Goal: Task Accomplishment & Management: Use online tool/utility

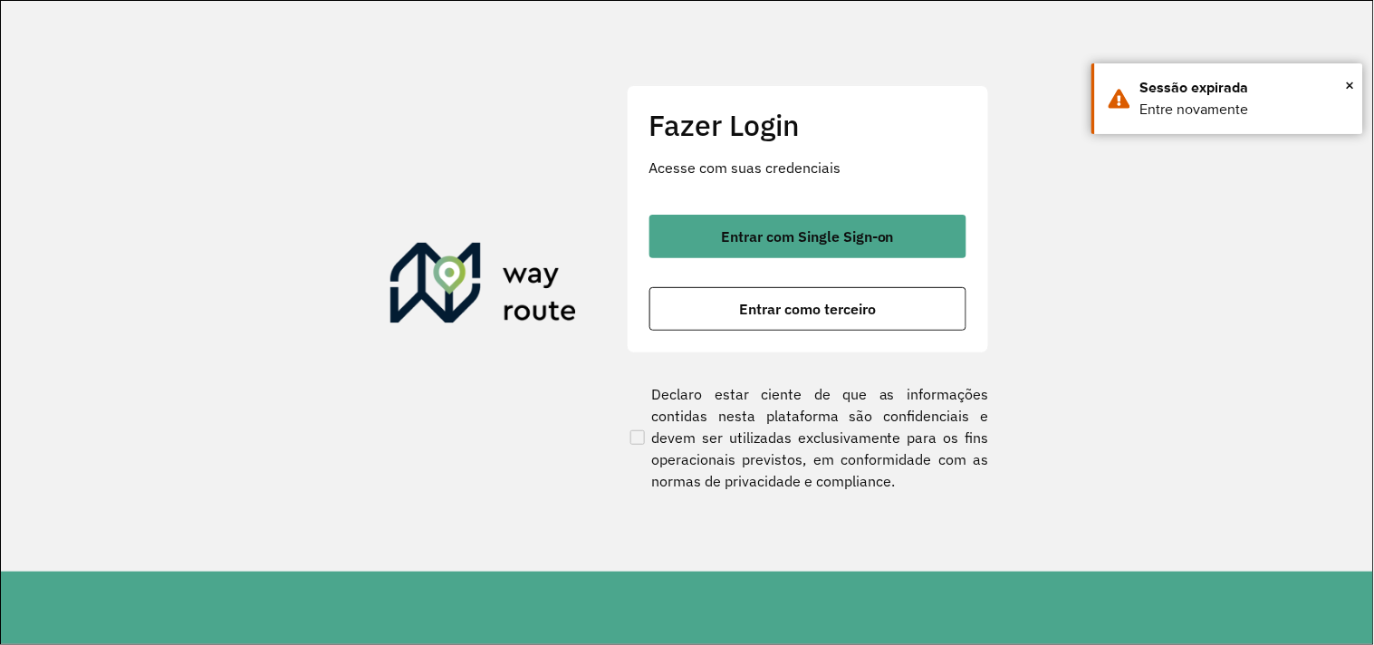
click at [793, 332] on div "Fazer Login Acesse com suas credenciais Entrar com Single Sign-on Entrar como t…" at bounding box center [808, 219] width 362 height 268
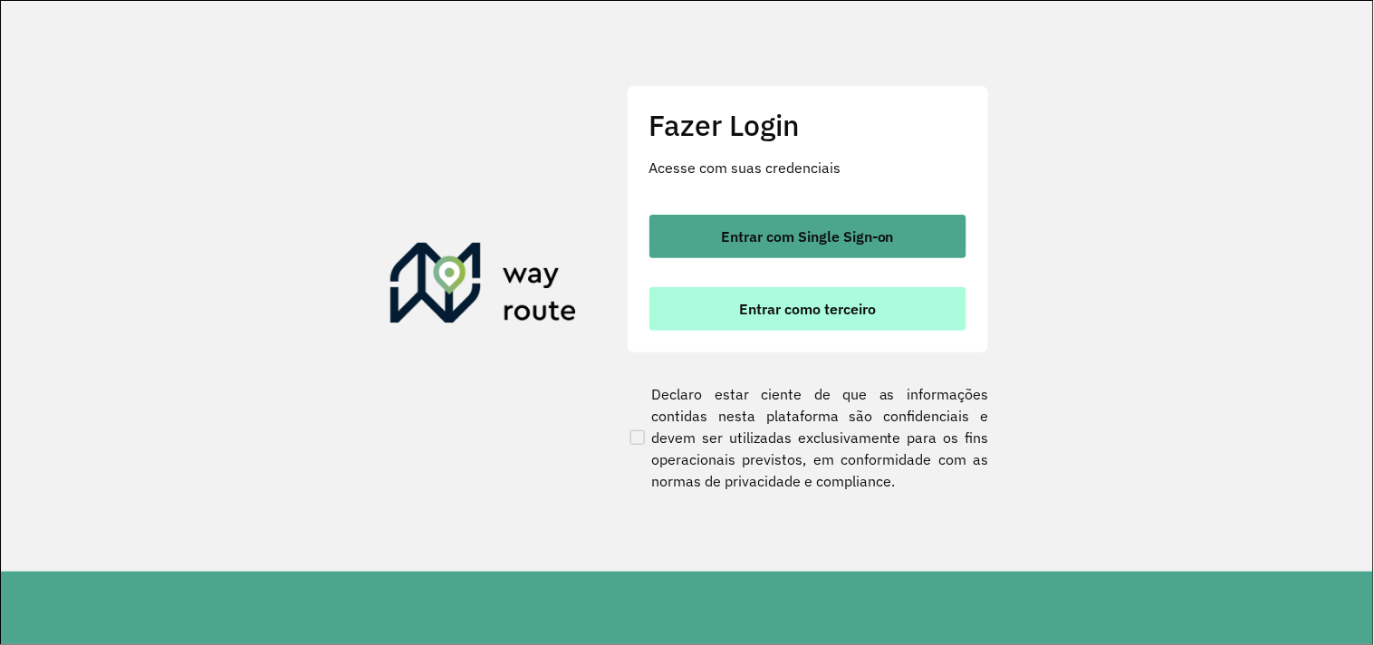
click at [791, 322] on button "Entrar como terceiro" at bounding box center [807, 308] width 317 height 43
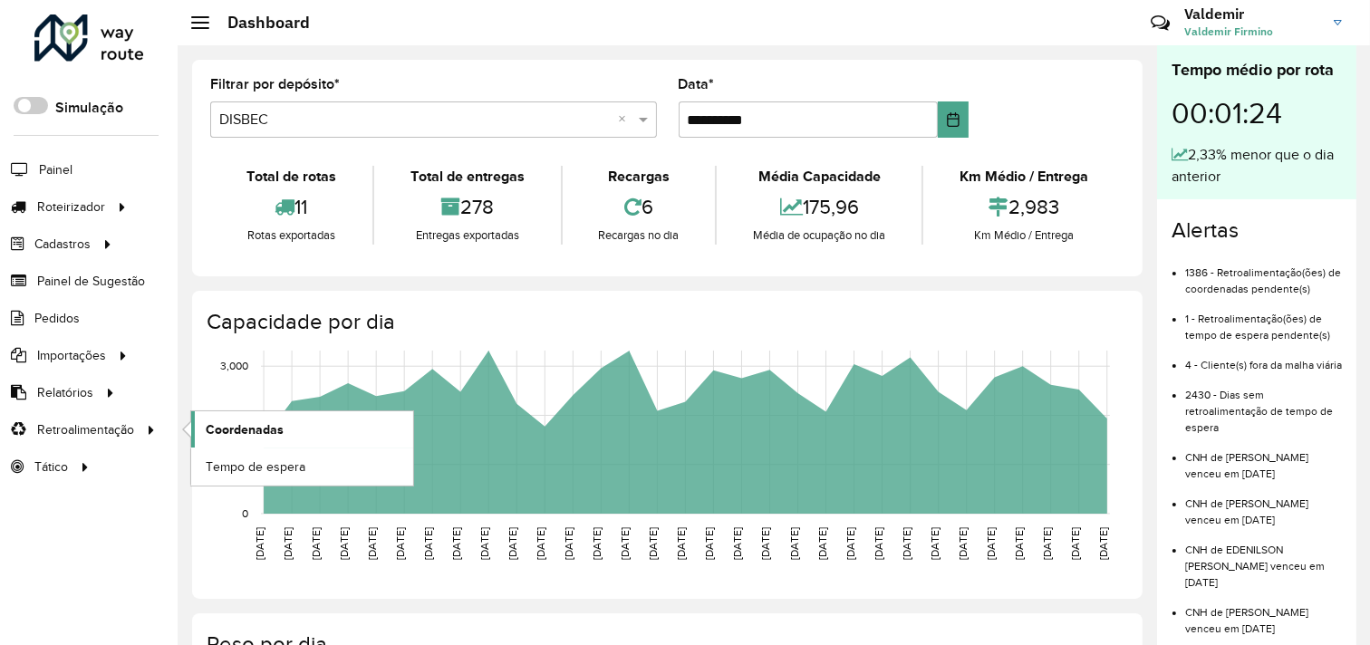
click at [203, 436] on link "Coordenadas" at bounding box center [302, 429] width 222 height 36
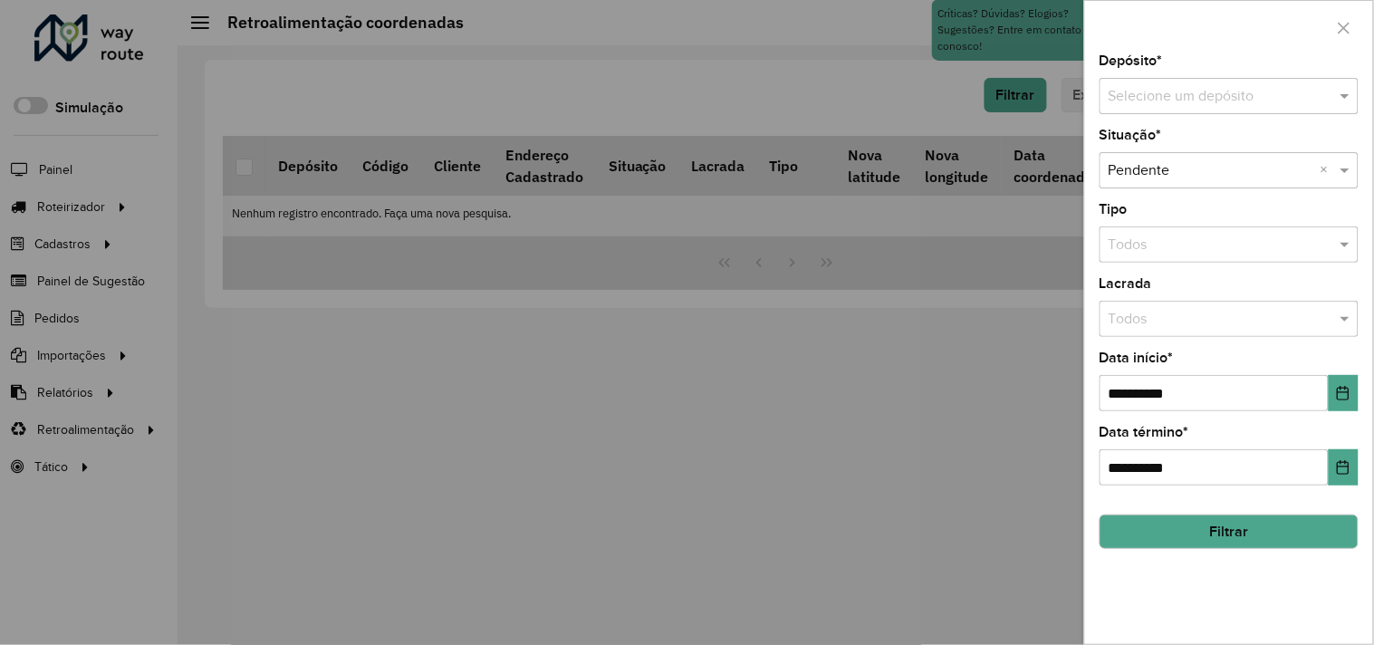
click at [1157, 98] on input "text" at bounding box center [1211, 97] width 205 height 22
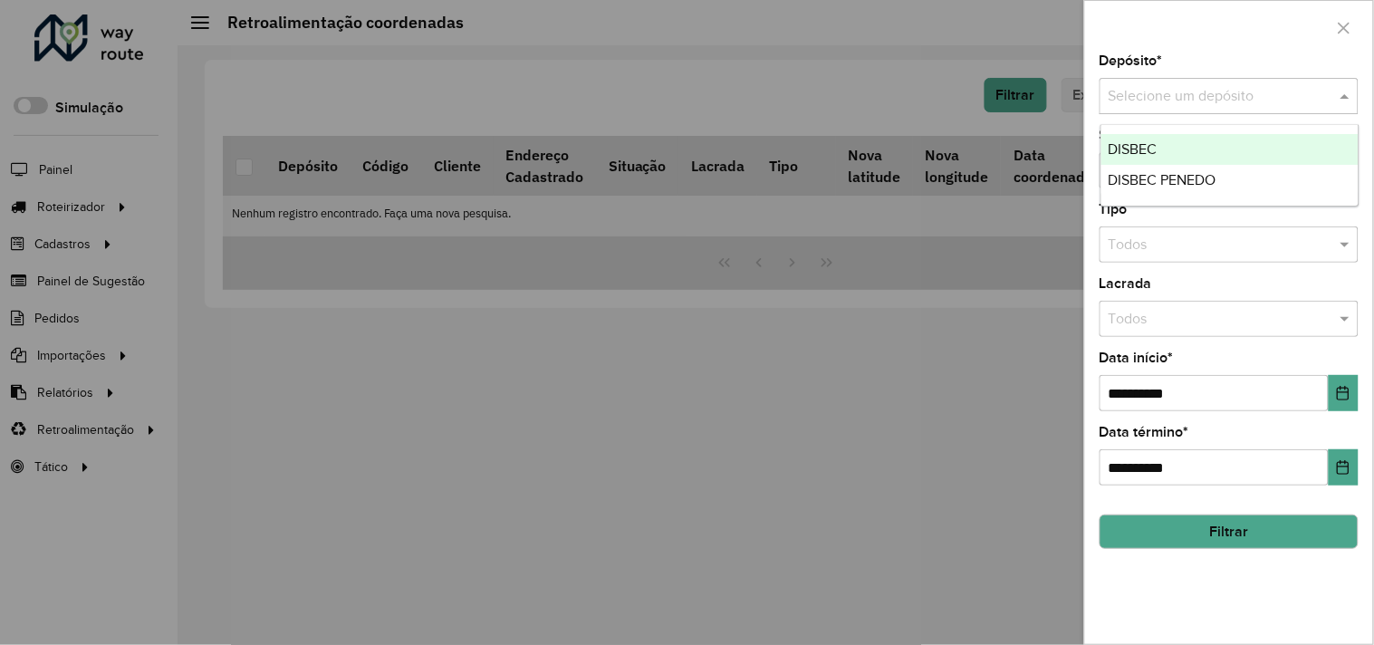
click at [1148, 143] on span "DISBEC" at bounding box center [1133, 148] width 49 height 15
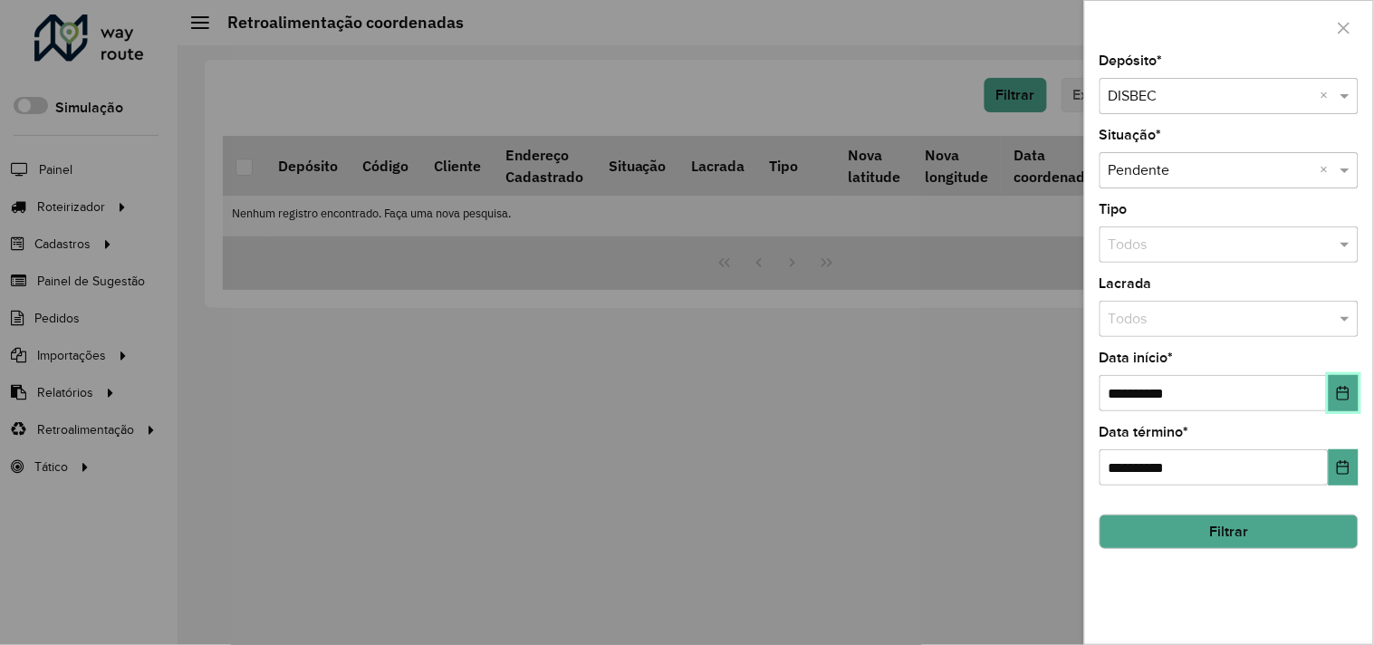
click at [1354, 399] on button "Choose Date" at bounding box center [1344, 393] width 30 height 36
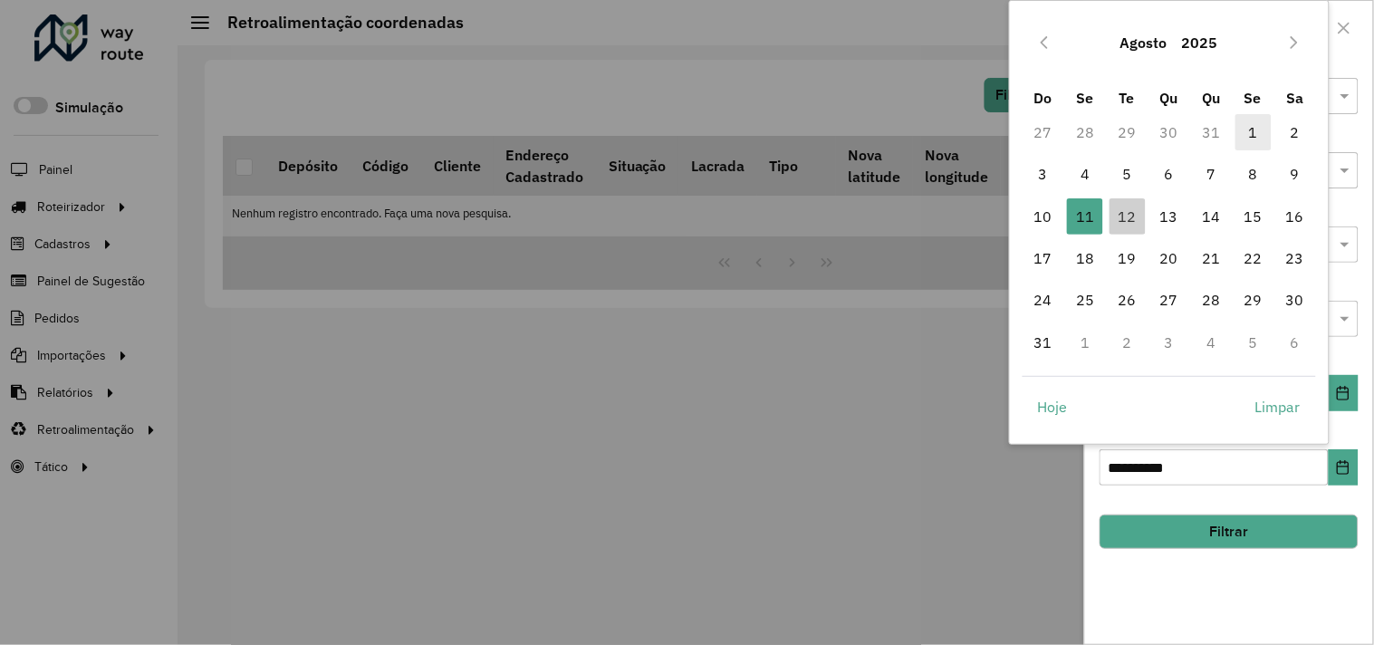
click at [1243, 128] on span "1" at bounding box center [1253, 132] width 36 height 36
type input "**********"
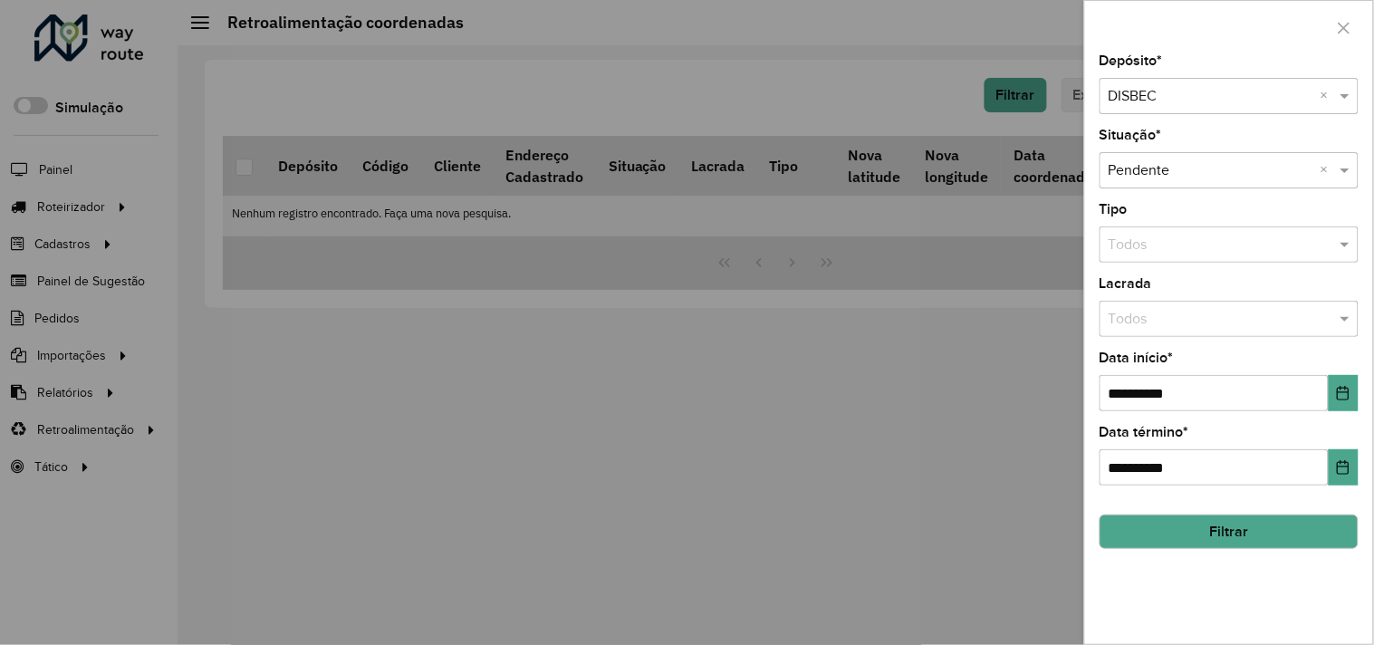
click at [1216, 525] on button "Filtrar" at bounding box center [1229, 531] width 259 height 34
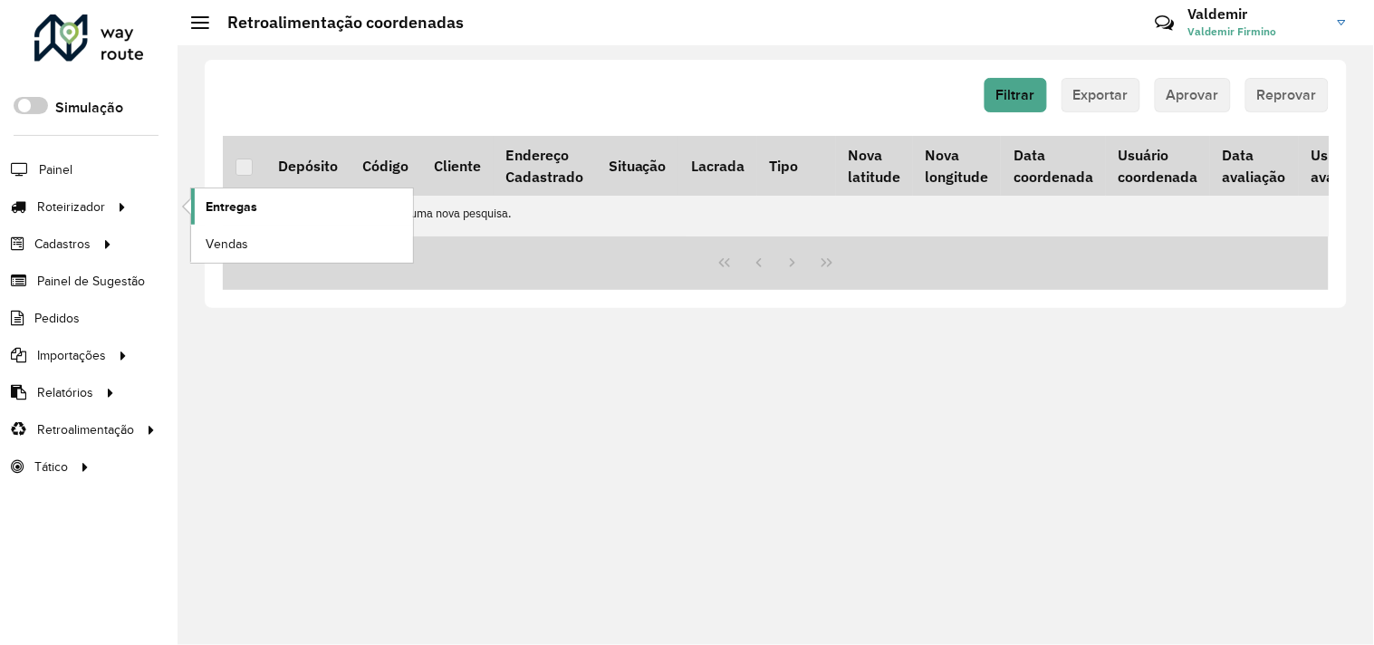
click at [329, 203] on link "Entregas" at bounding box center [302, 206] width 222 height 36
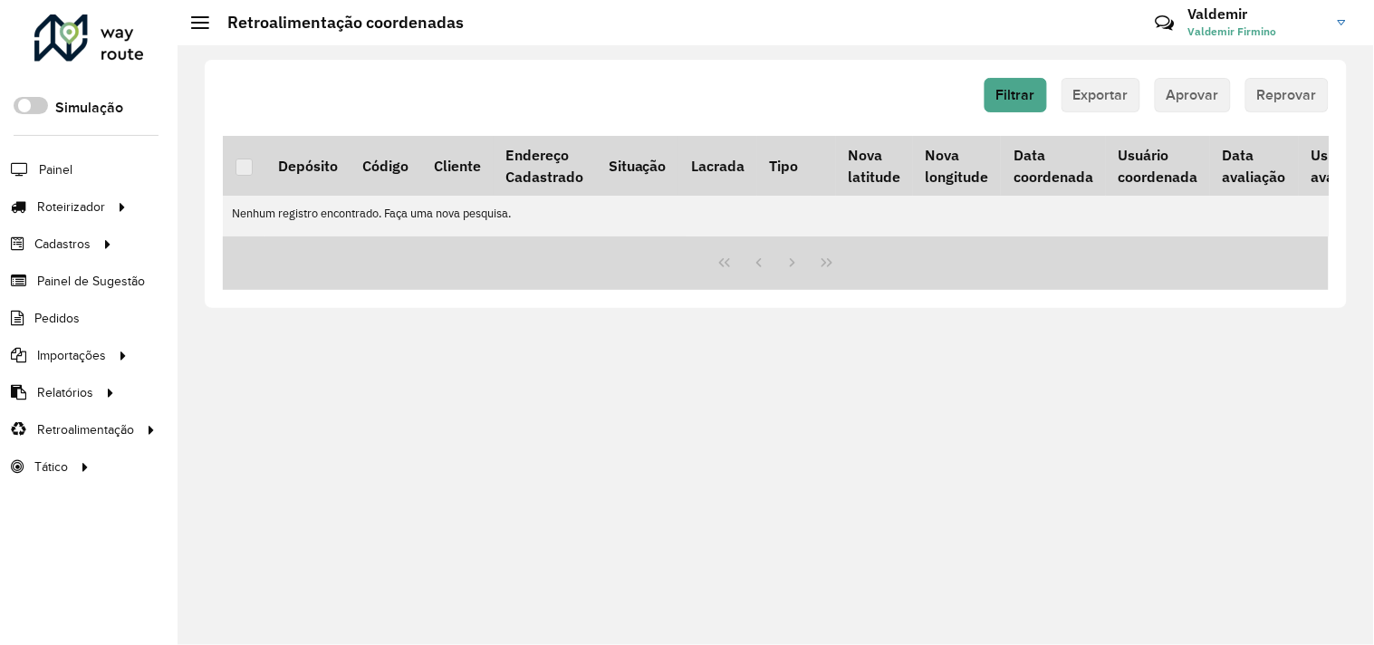
drag, startPoint x: 691, startPoint y: 233, endPoint x: 949, endPoint y: 242, distance: 258.3
click at [1001, 233] on table "Depósito Código Cliente Endereço Cadastrado Situação Lacrada Tipo Nova latitude…" at bounding box center [805, 186] width 1164 height 101
click at [735, 256] on div at bounding box center [776, 262] width 1106 height 53
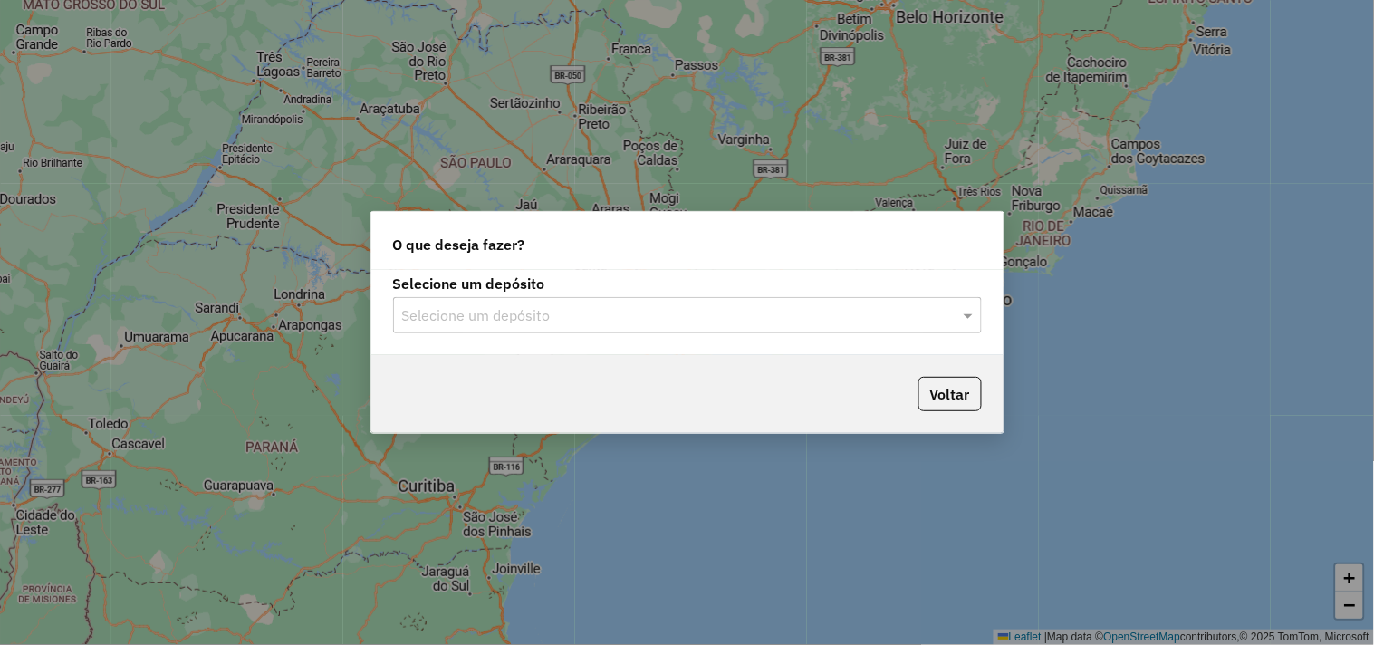
click at [557, 321] on input "text" at bounding box center [669, 316] width 534 height 22
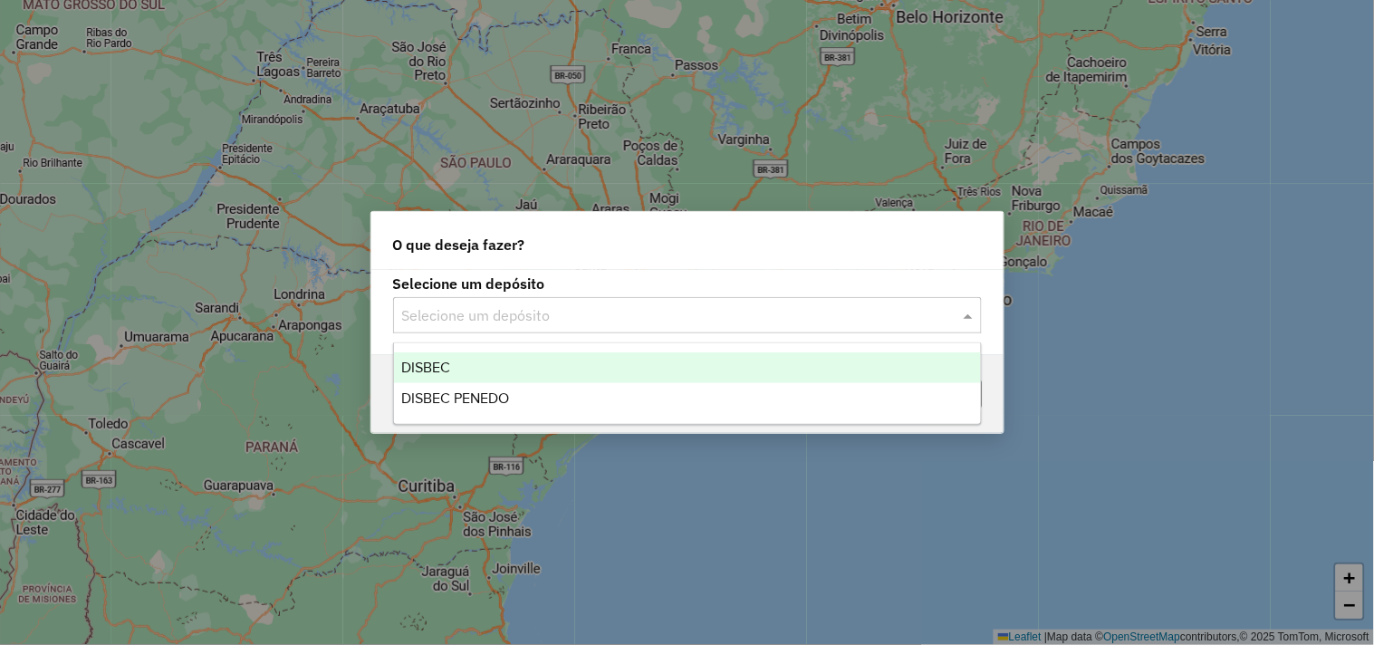
click at [489, 349] on ng-dropdown-panel "DISBEC DISBEC PENEDO" at bounding box center [687, 383] width 589 height 82
click at [483, 358] on div "DISBEC" at bounding box center [687, 367] width 587 height 31
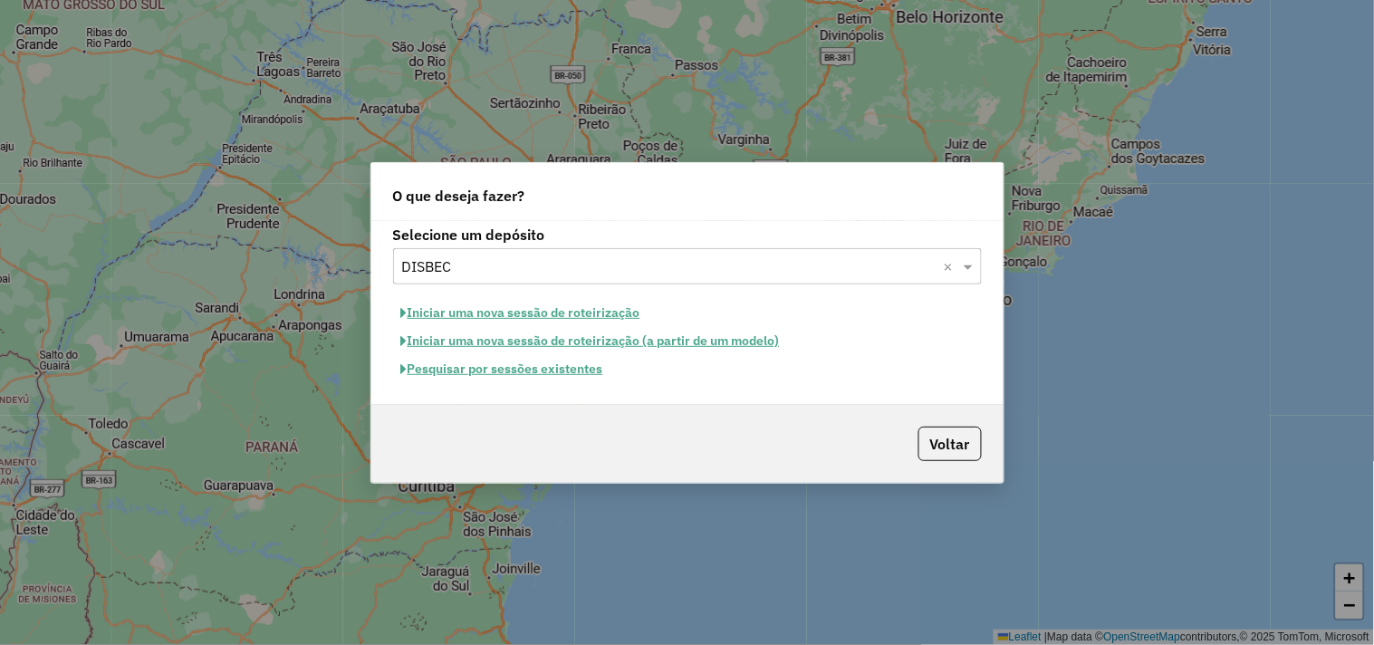
click at [481, 377] on button "Pesquisar por sessões existentes" at bounding box center [502, 369] width 218 height 28
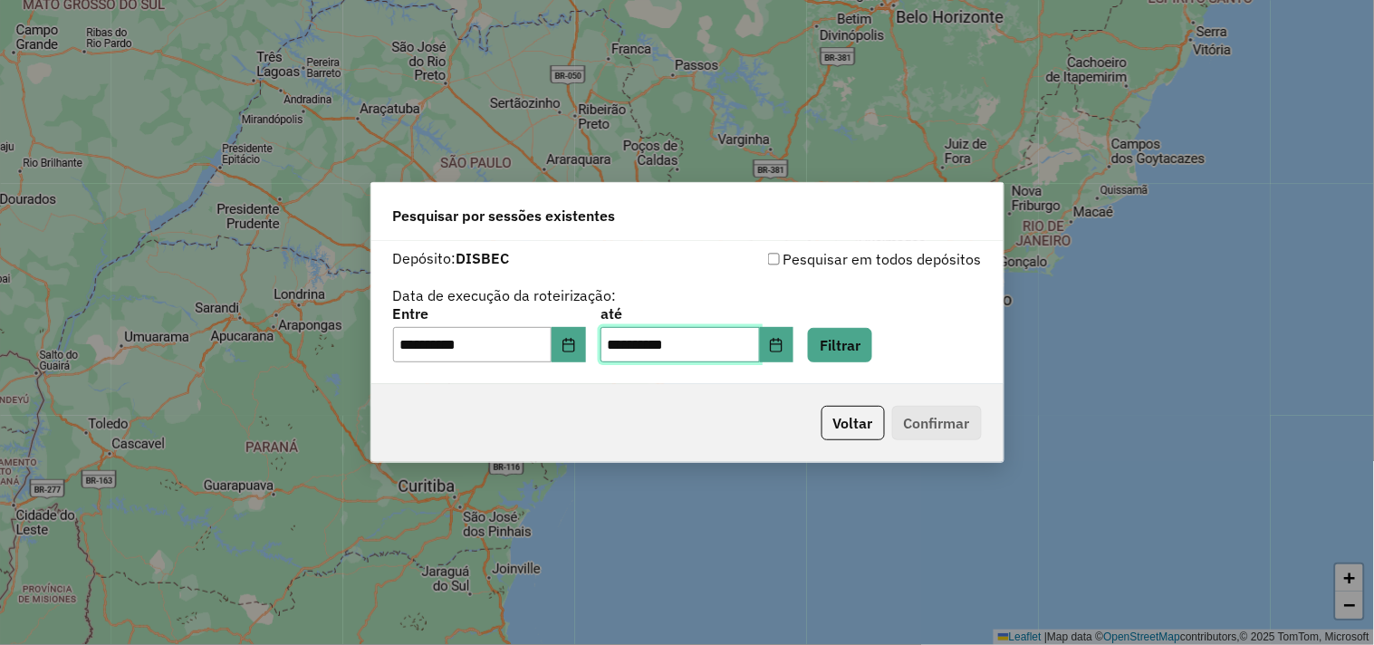
click at [639, 342] on input "**********" at bounding box center [680, 345] width 159 height 36
type input "**********"
drag, startPoint x: 417, startPoint y: 341, endPoint x: 405, endPoint y: 409, distance: 68.9
click at [417, 341] on input "**********" at bounding box center [472, 345] width 159 height 36
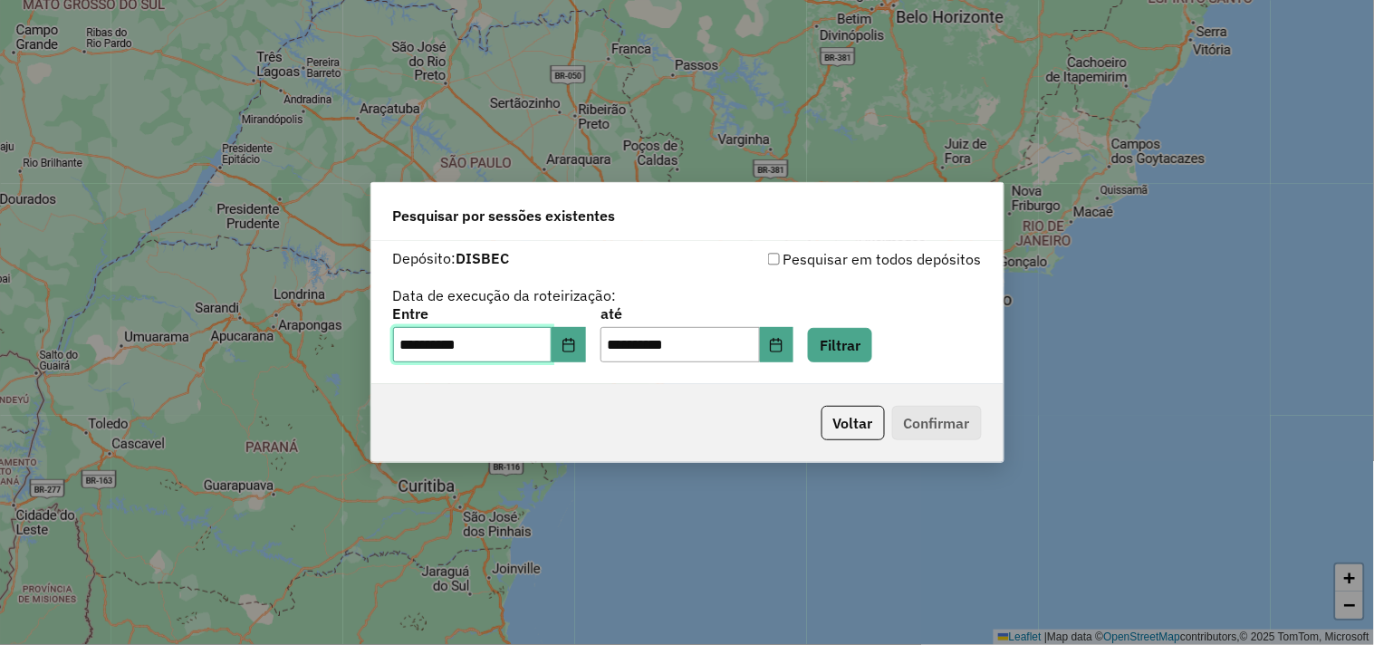
type input "**********"
click at [881, 364] on div "**********" at bounding box center [687, 313] width 632 height 144
click at [867, 353] on button "Filtrar" at bounding box center [840, 345] width 64 height 34
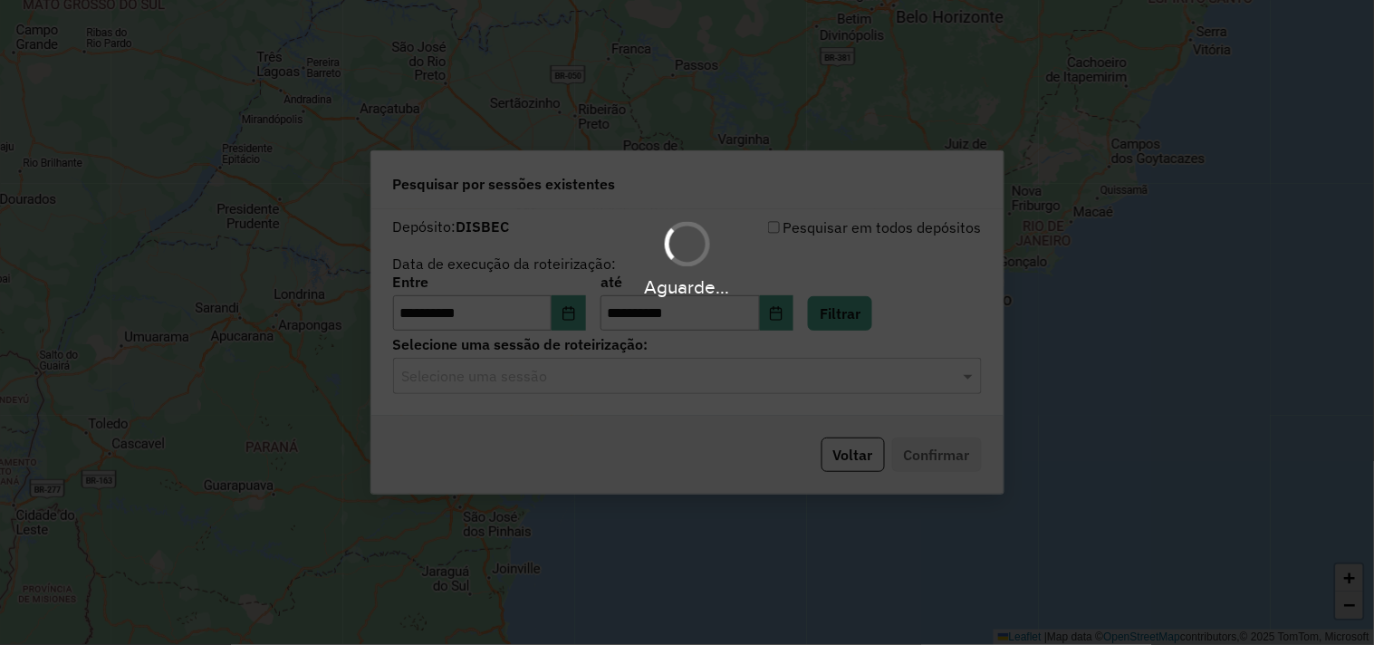
click at [560, 380] on input "text" at bounding box center [669, 377] width 534 height 22
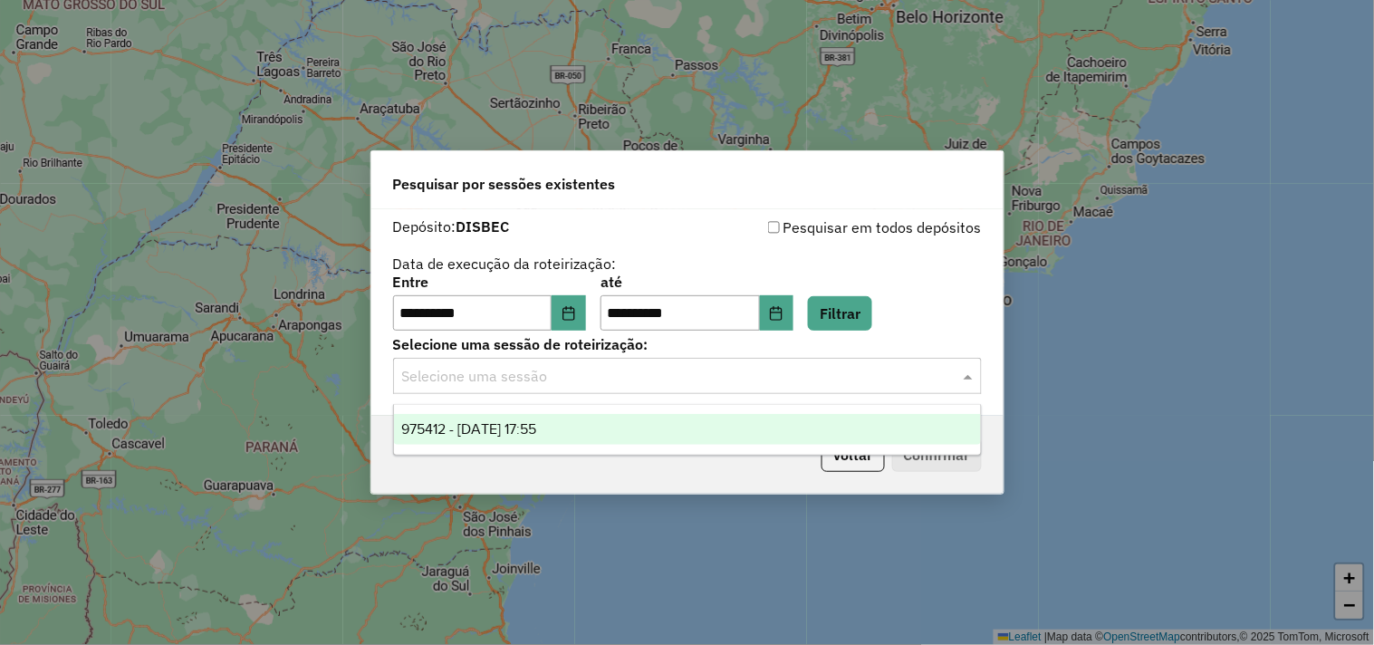
click at [556, 418] on div "975412 - 06/08/2025 17:55" at bounding box center [687, 429] width 587 height 31
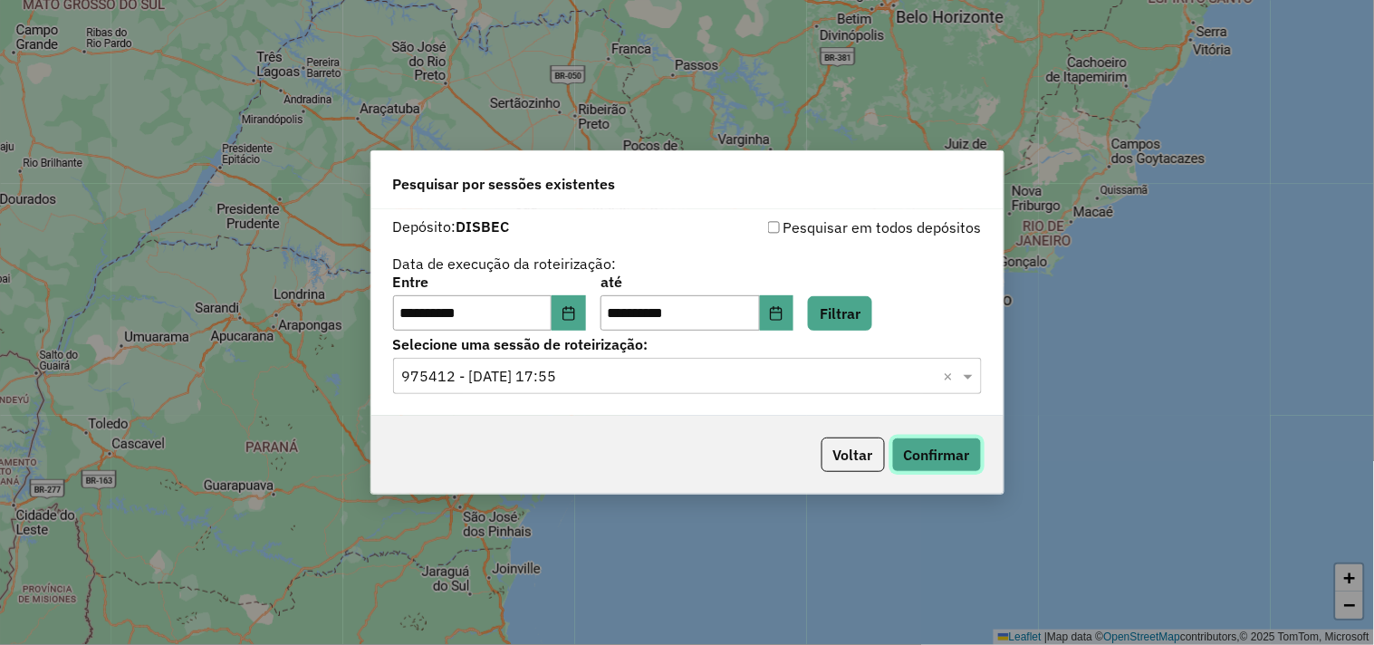
click at [954, 448] on button "Confirmar" at bounding box center [937, 454] width 90 height 34
click at [833, 449] on button "Voltar" at bounding box center [853, 454] width 63 height 34
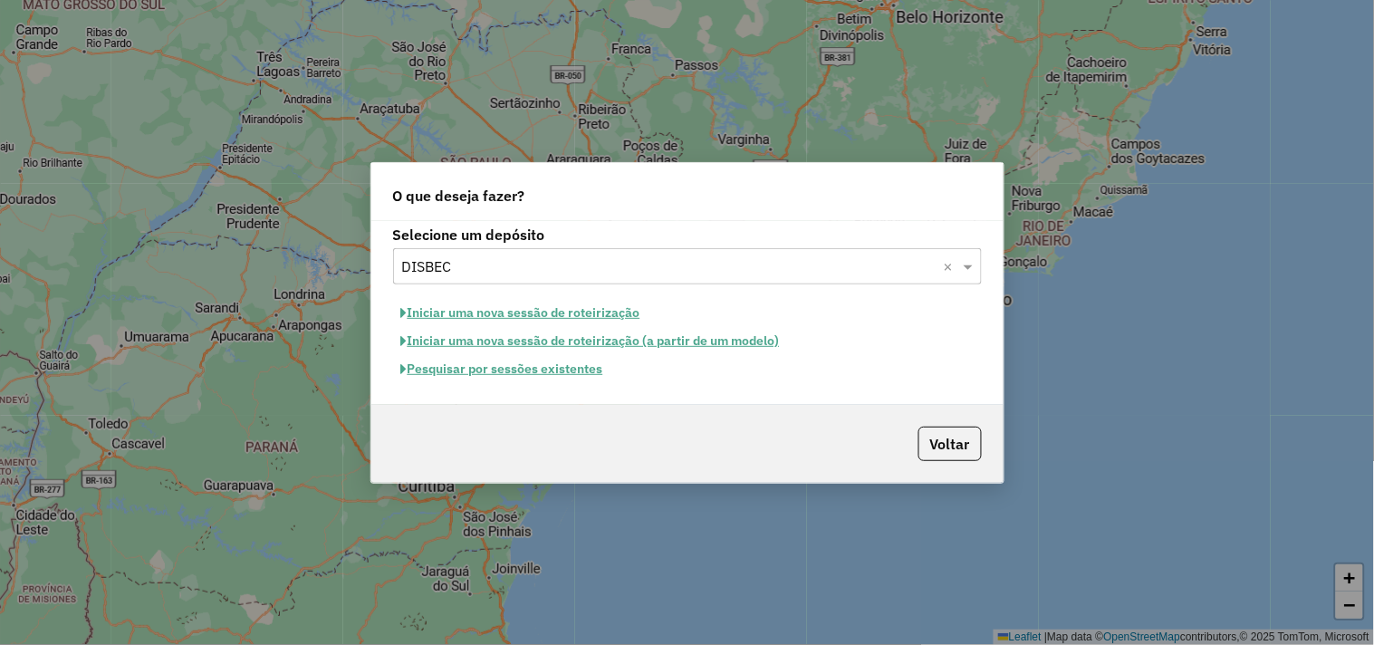
click at [512, 263] on input "text" at bounding box center [669, 267] width 534 height 22
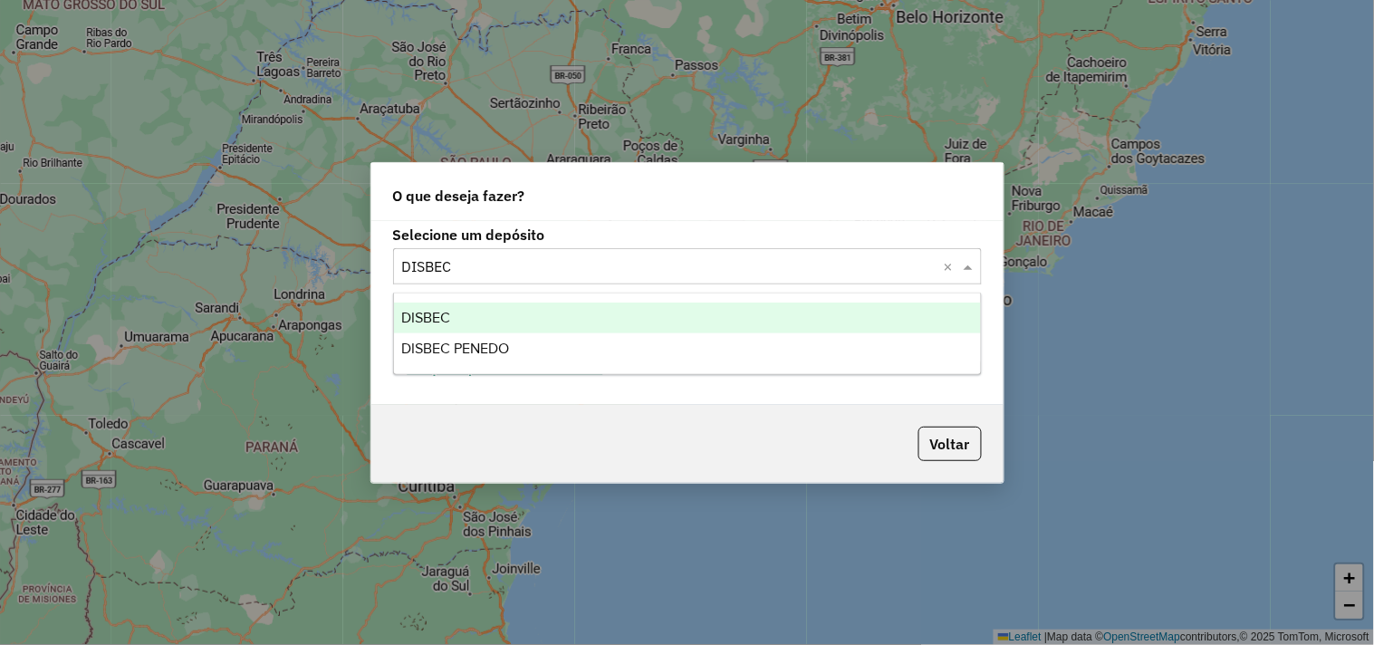
click at [482, 354] on span "DISBEC PENEDO" at bounding box center [455, 348] width 108 height 15
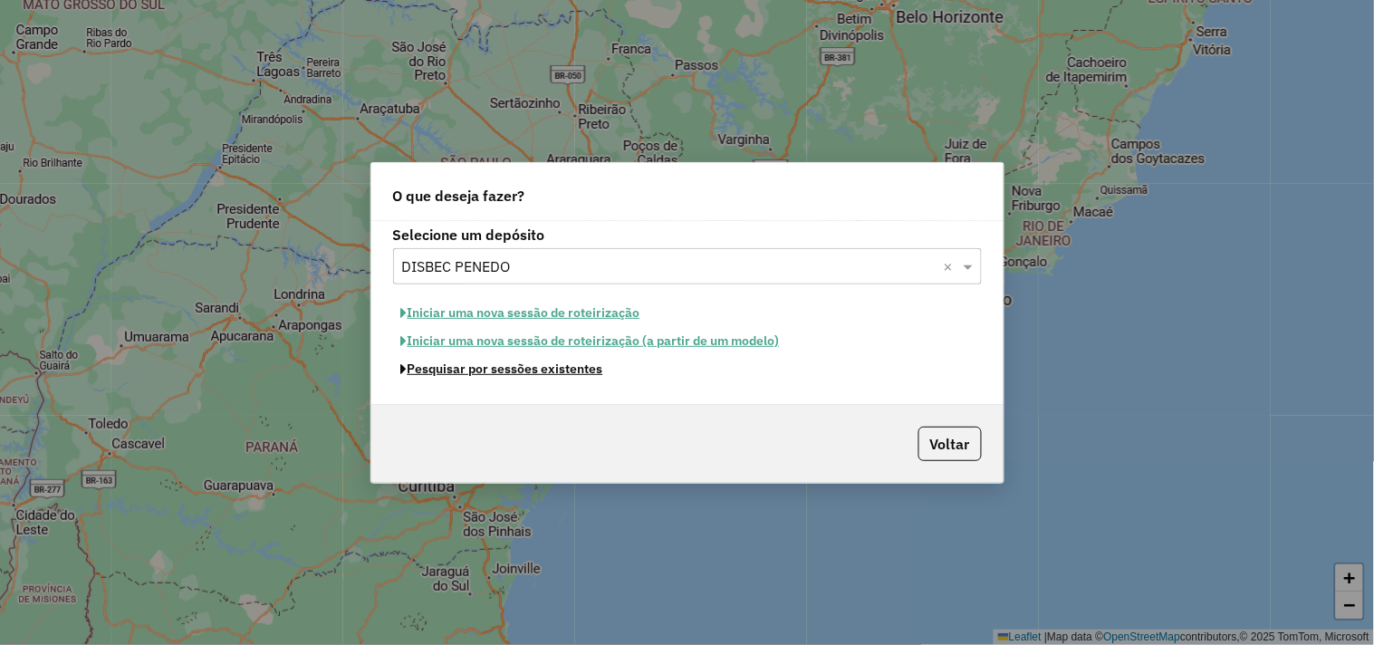
click at [502, 370] on button "Pesquisar por sessões existentes" at bounding box center [502, 369] width 218 height 28
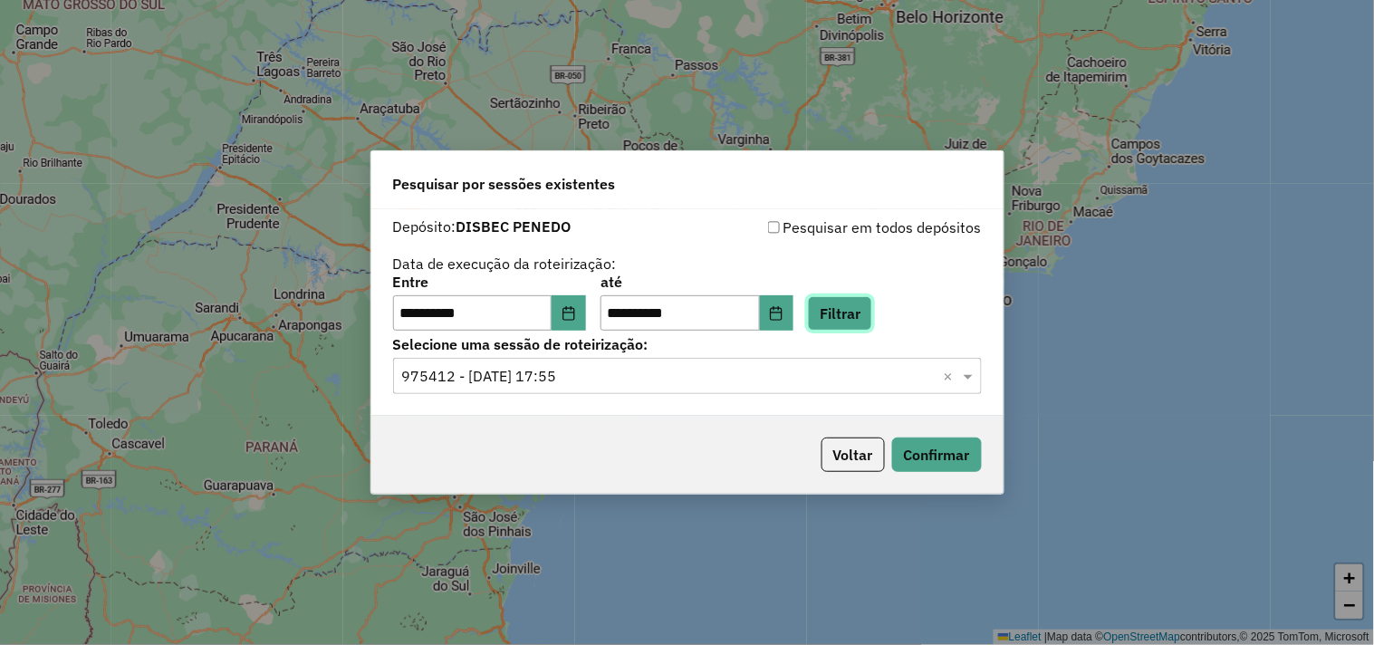
click at [864, 305] on button "Filtrar" at bounding box center [840, 313] width 64 height 34
click at [592, 380] on input "text" at bounding box center [669, 377] width 534 height 22
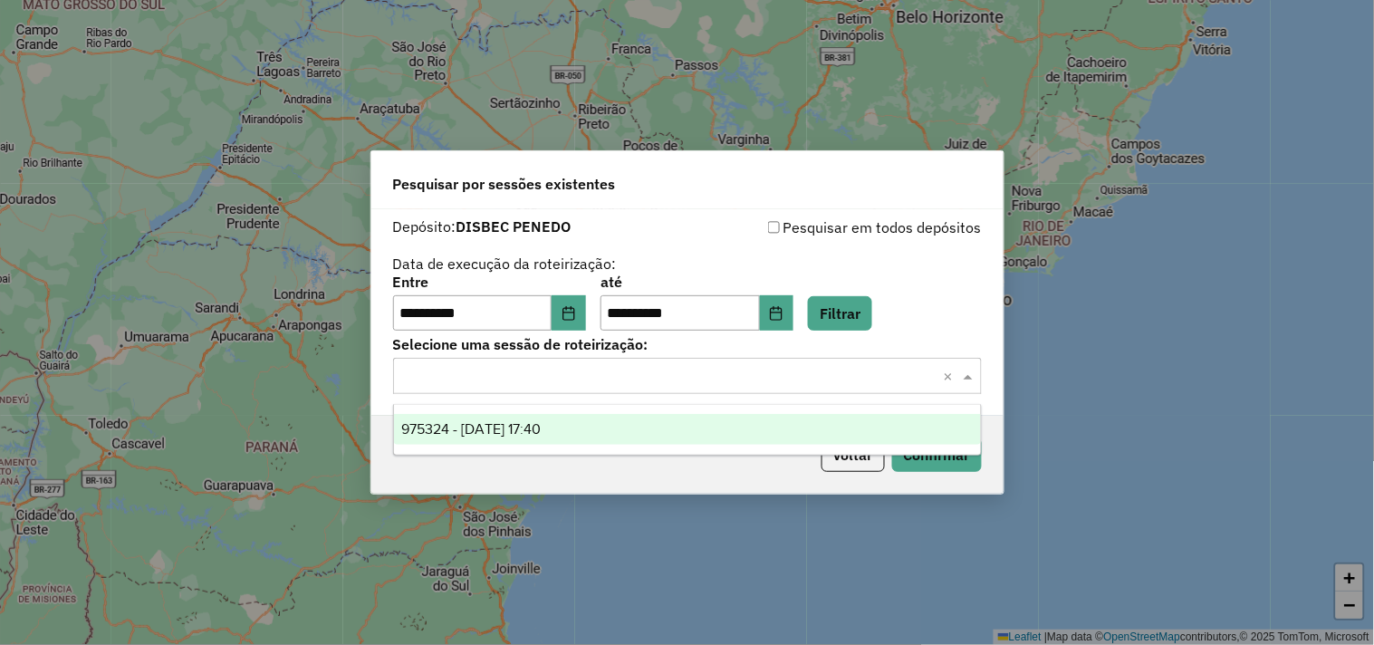
click at [595, 424] on div "975324 - 06/08/2025 17:40" at bounding box center [687, 429] width 587 height 31
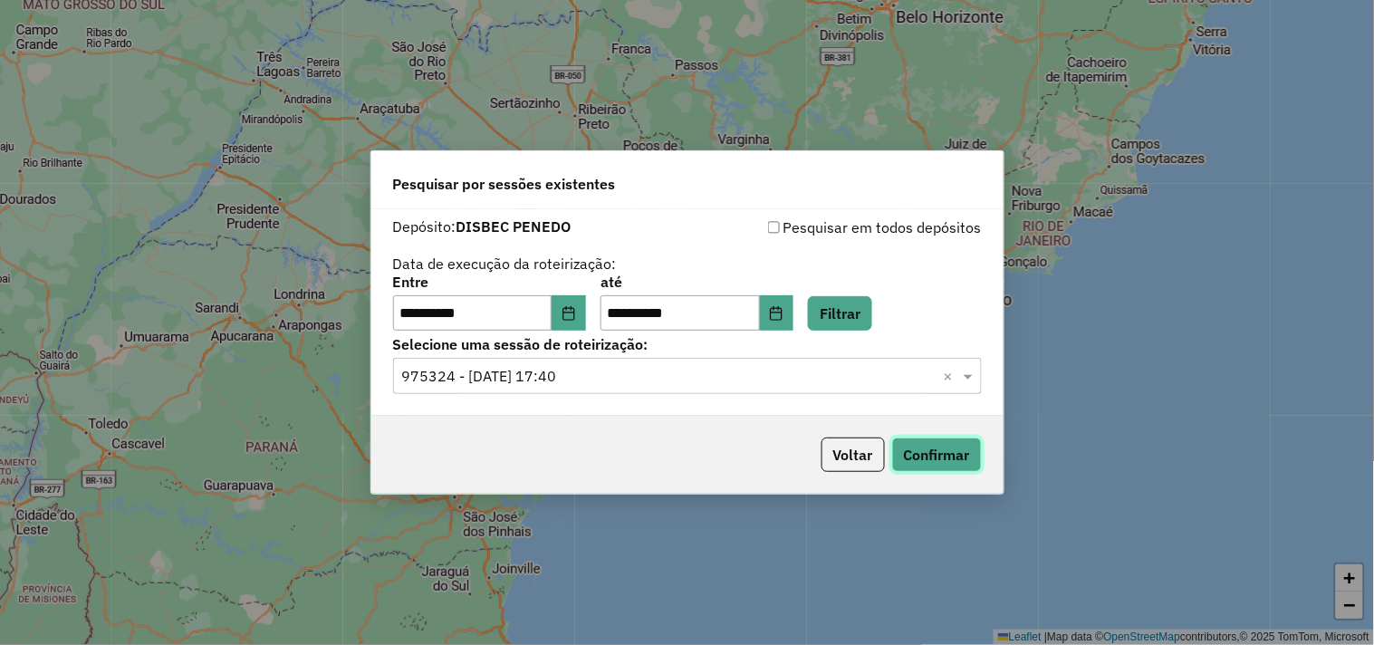
click at [918, 465] on button "Confirmar" at bounding box center [937, 454] width 90 height 34
